Goal: Transaction & Acquisition: Purchase product/service

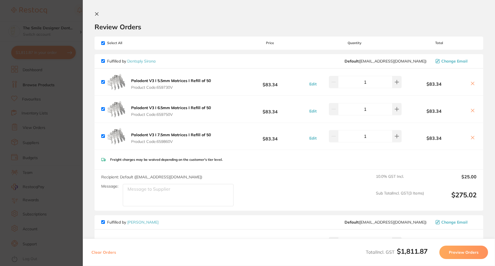
scroll to position [671, 0]
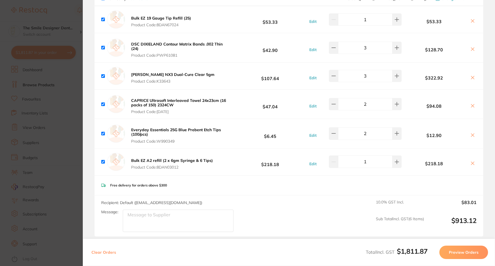
click at [54, 77] on section "Update RRP Set your pre negotiated price for this item. Item Agreed RRP (excl. …" at bounding box center [247, 133] width 495 height 266
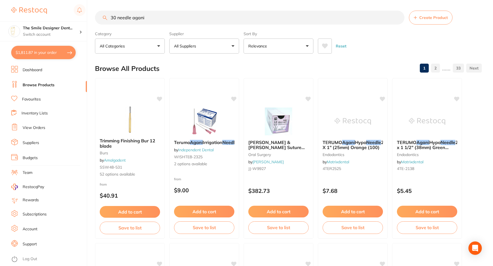
click at [39, 88] on link "Browse Products" at bounding box center [39, 85] width 32 height 6
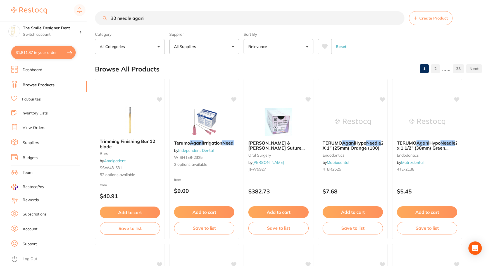
click at [150, 25] on section "30 needle agani Create Product Category All Categories All Categories anaesthet…" at bounding box center [288, 32] width 387 height 43
drag, startPoint x: 156, startPoint y: 19, endPoint x: 92, endPoint y: 20, distance: 64.3
click at [92, 20] on div "$1,811.87 The Smile Designer Dent... Switch account The Smile Designer Dental S…" at bounding box center [246, 133] width 493 height 266
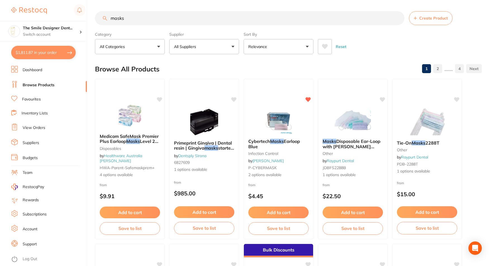
type input "masks"
click at [179, 54] on button "All Suppliers" at bounding box center [204, 46] width 70 height 15
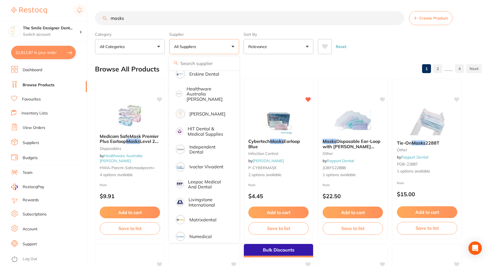
click at [185, 45] on p "All Suppliers" at bounding box center [186, 47] width 24 height 6
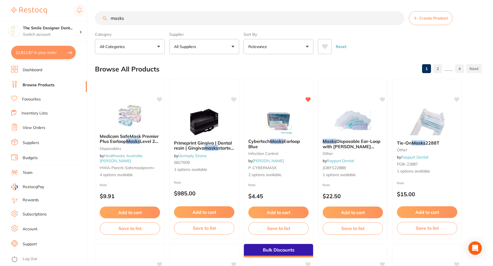
click at [185, 45] on p "All Suppliers" at bounding box center [186, 47] width 24 height 6
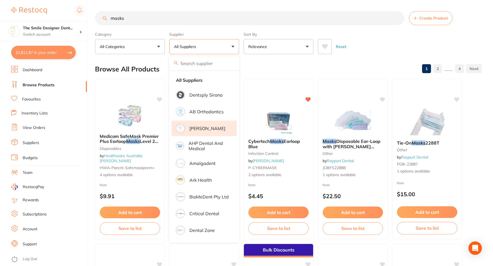
click at [210, 126] on li "[PERSON_NAME]" at bounding box center [204, 129] width 65 height 16
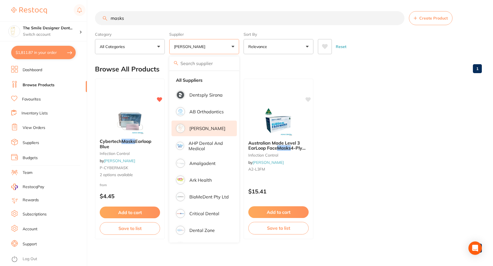
click at [227, 45] on button "[PERSON_NAME]" at bounding box center [204, 46] width 70 height 15
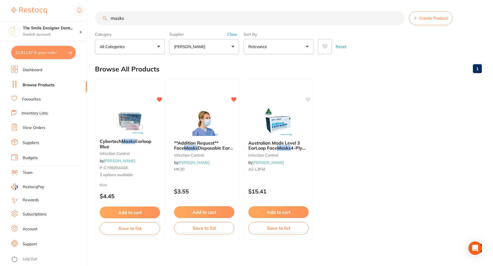
click at [227, 45] on button "[PERSON_NAME]" at bounding box center [204, 46] width 70 height 15
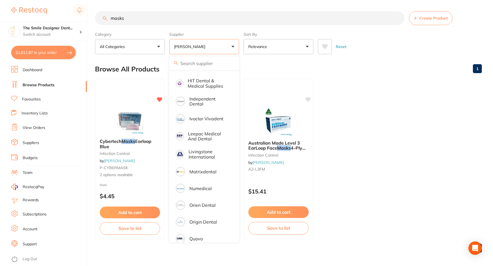
scroll to position [224, 0]
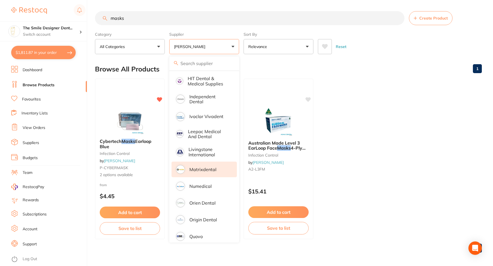
click at [207, 167] on p "Matrixdental" at bounding box center [203, 169] width 27 height 5
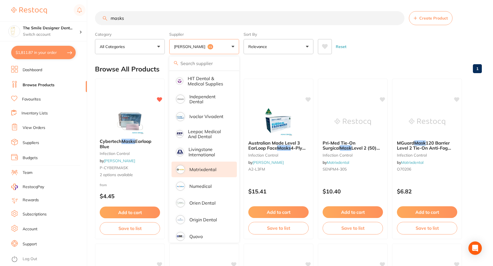
click at [359, 64] on div "Browse All Products 1" at bounding box center [288, 69] width 387 height 19
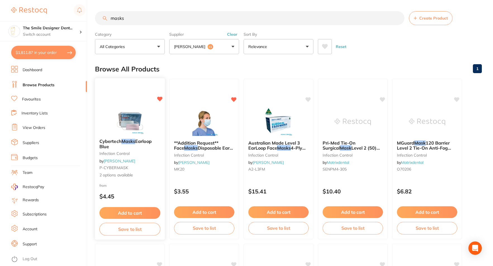
click at [137, 211] on button "Add to cart" at bounding box center [130, 213] width 61 height 12
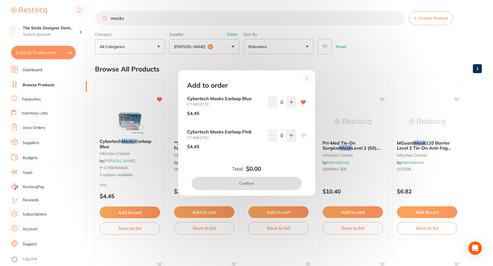
click at [327, 70] on div "Add to order Cybertech Masks Earloop Blue CT-9002733 $4.45 0 Cybertech Masks Ea…" at bounding box center [246, 133] width 493 height 266
